Goal: Task Accomplishment & Management: Use online tool/utility

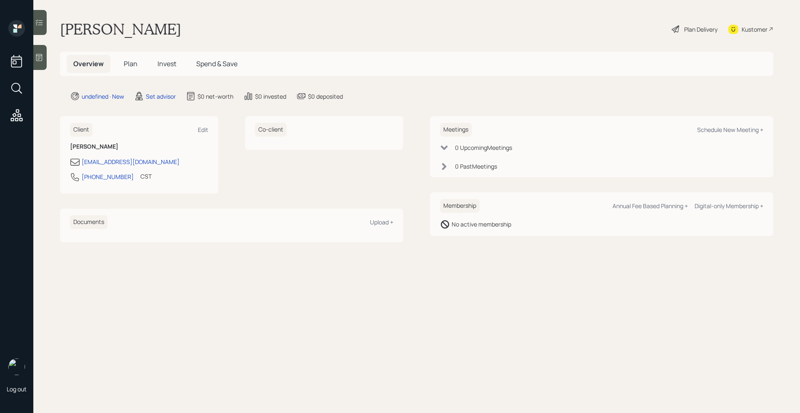
click at [38, 61] on icon at bounding box center [39, 57] width 6 height 7
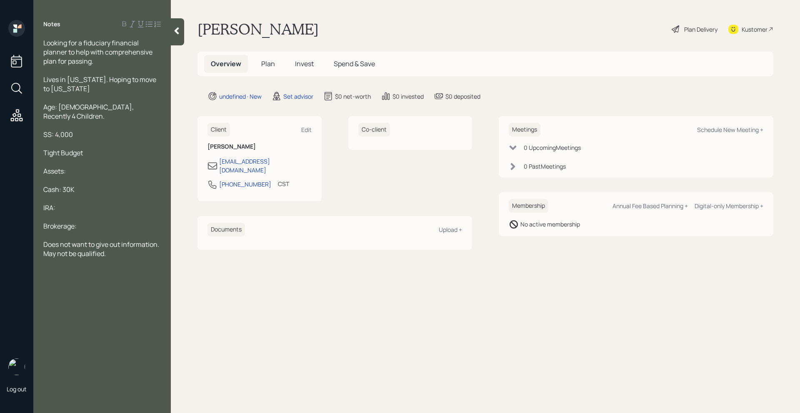
click at [97, 61] on div "Looking for a fiduciary financial planner to help with comprehensive plan for p…" at bounding box center [101, 51] width 117 height 27
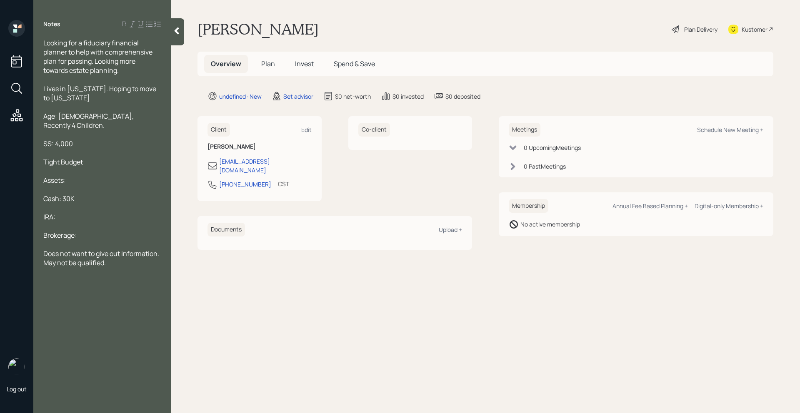
click at [171, 35] on div at bounding box center [177, 31] width 13 height 27
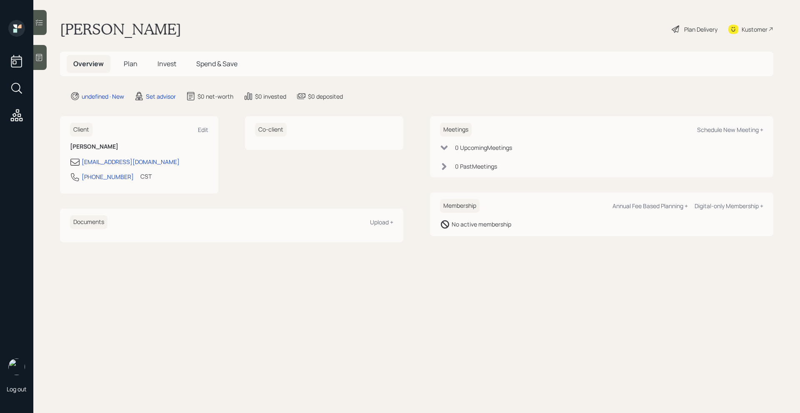
click at [45, 48] on div at bounding box center [39, 57] width 13 height 25
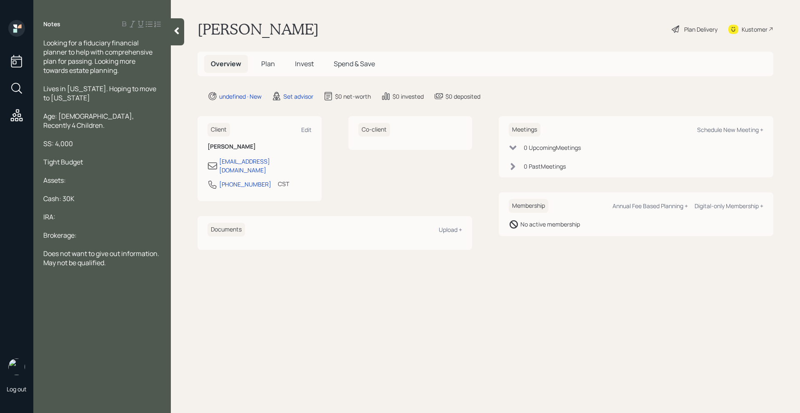
click at [180, 35] on div at bounding box center [177, 31] width 13 height 27
